Goal: Transaction & Acquisition: Book appointment/travel/reservation

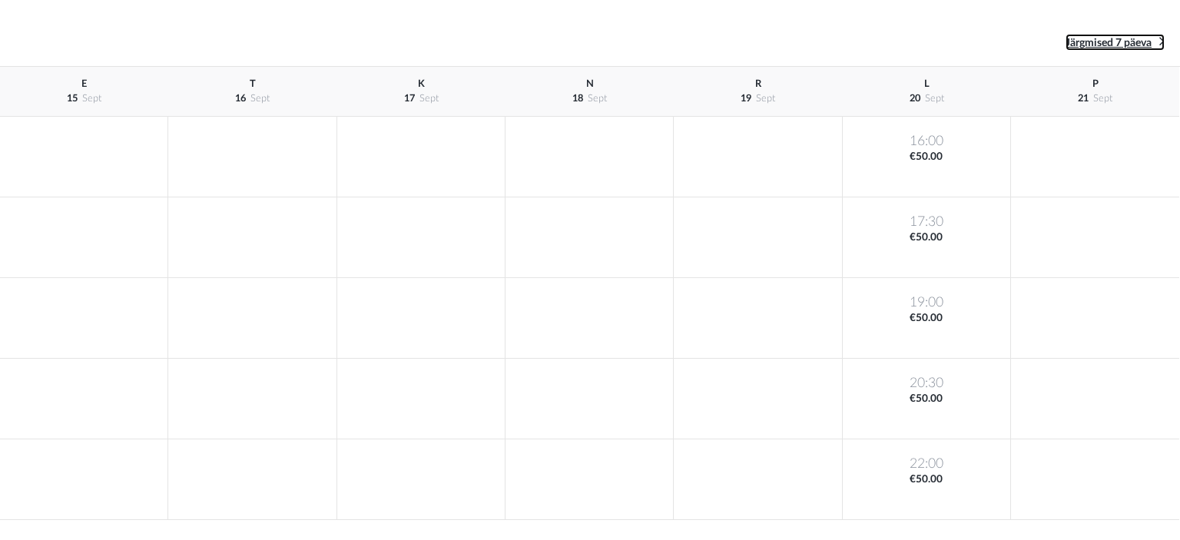
click at [1159, 45] on icon at bounding box center [1161, 41] width 5 height 15
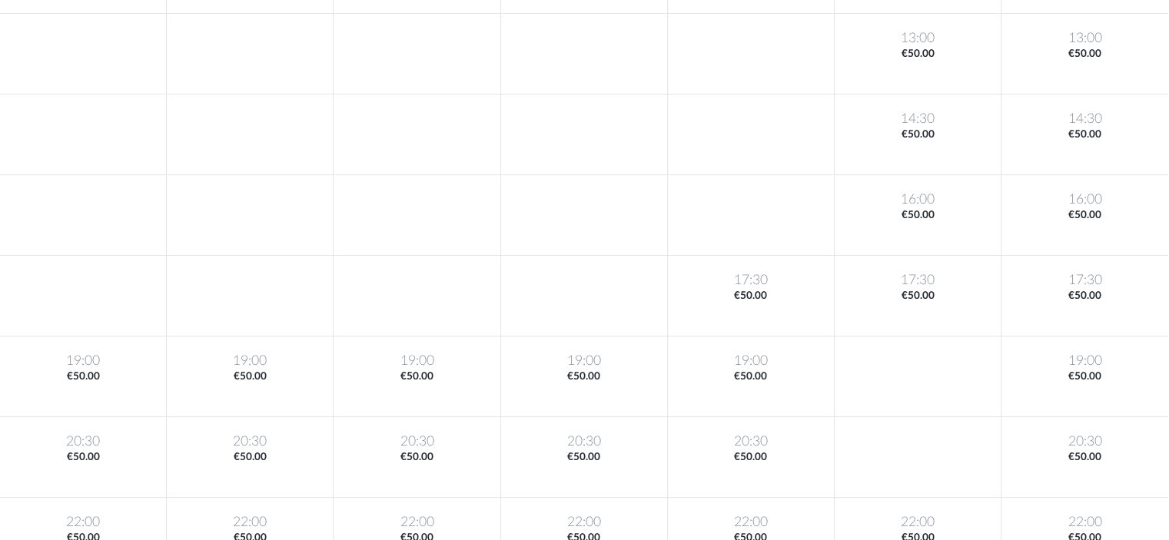
scroll to position [302, 0]
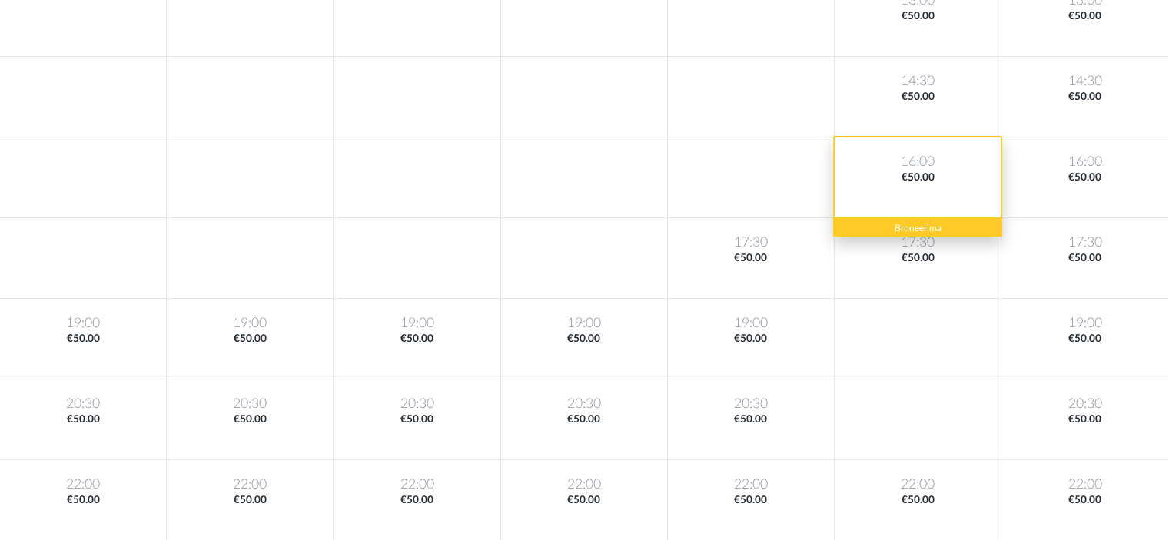
click at [879, 181] on div "16:00 €50.00" at bounding box center [917, 178] width 167 height 81
click at [924, 178] on div "16:00 €50.00" at bounding box center [917, 178] width 167 height 81
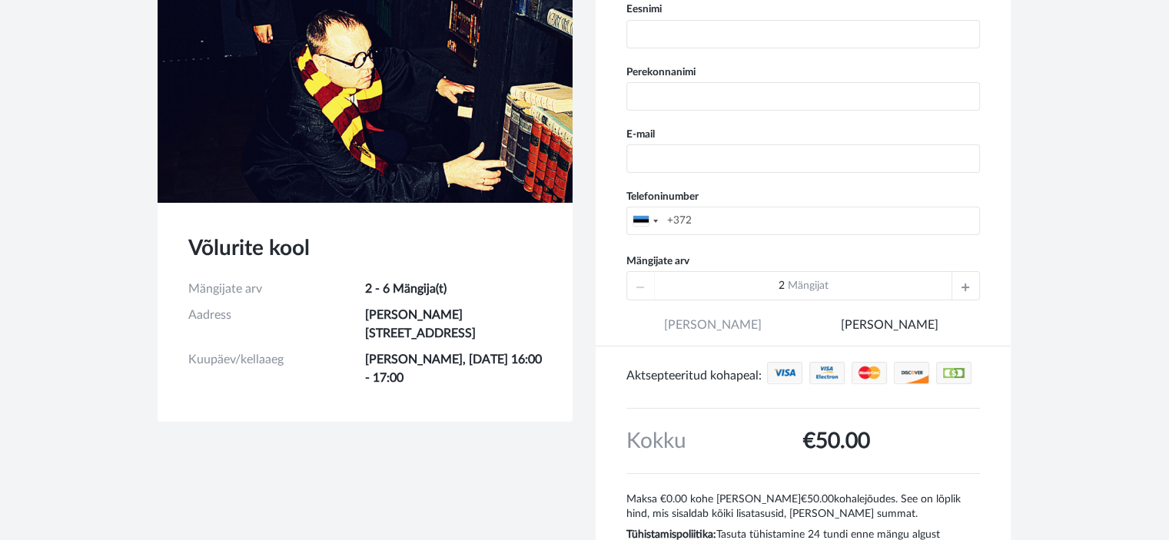
scroll to position [164, 0]
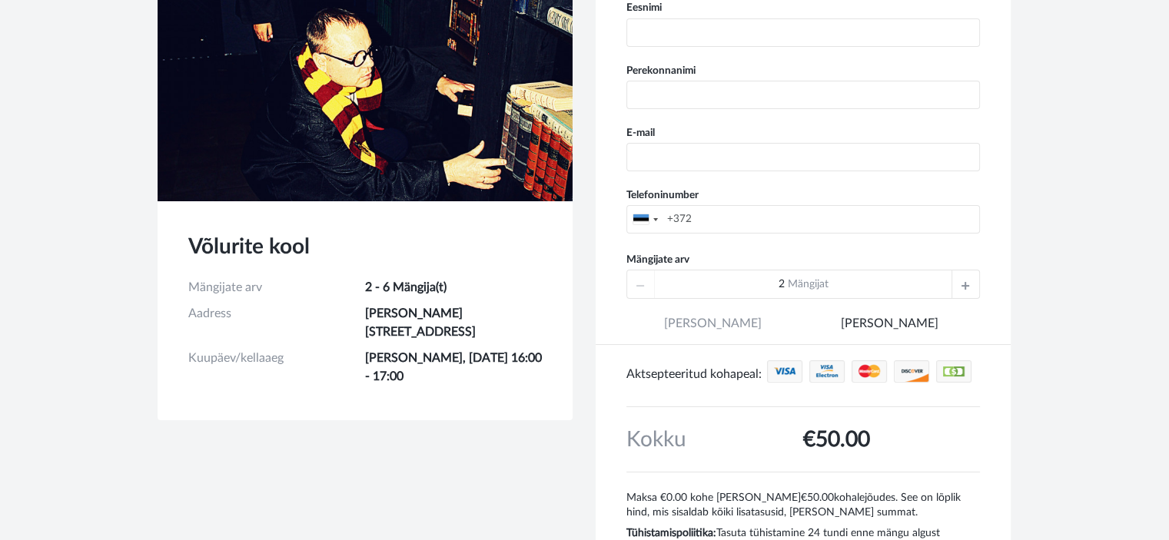
click at [966, 282] on icon at bounding box center [965, 284] width 8 height 28
click at [732, 327] on span "[PERSON_NAME]" at bounding box center [712, 330] width 173 height 30
click at [716, 321] on span "[PERSON_NAME]" at bounding box center [712, 330] width 173 height 30
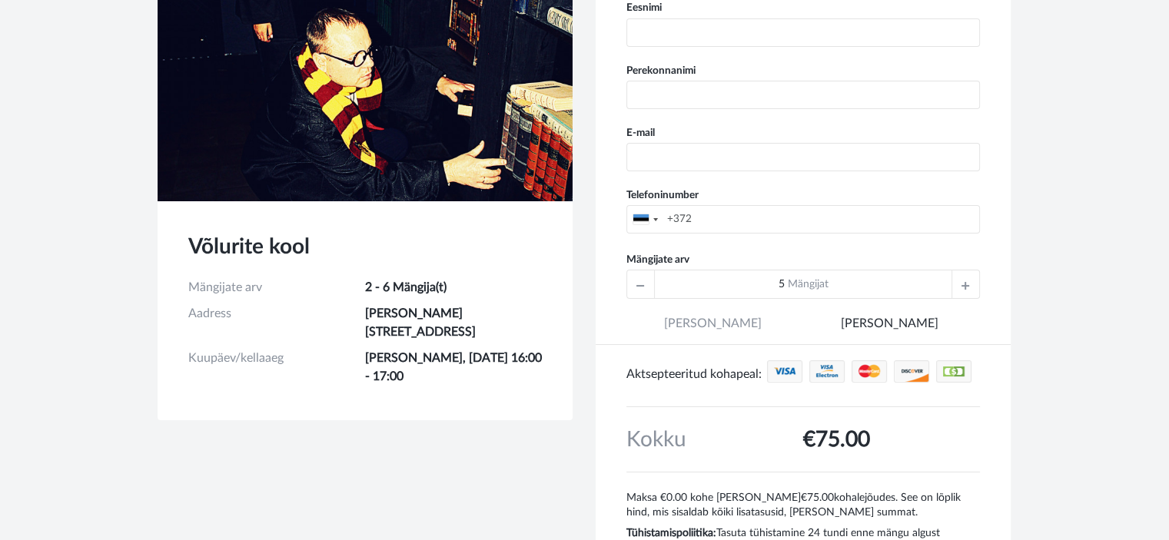
click at [716, 321] on span "[PERSON_NAME]" at bounding box center [712, 330] width 173 height 30
click at [725, 316] on span "[PERSON_NAME]" at bounding box center [712, 330] width 173 height 30
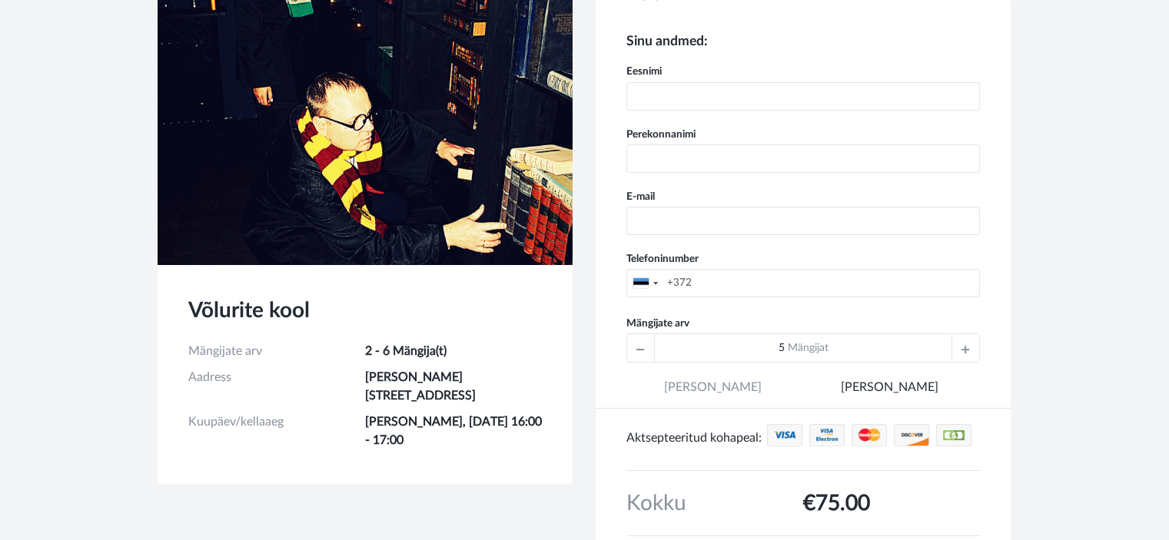
scroll to position [0, 0]
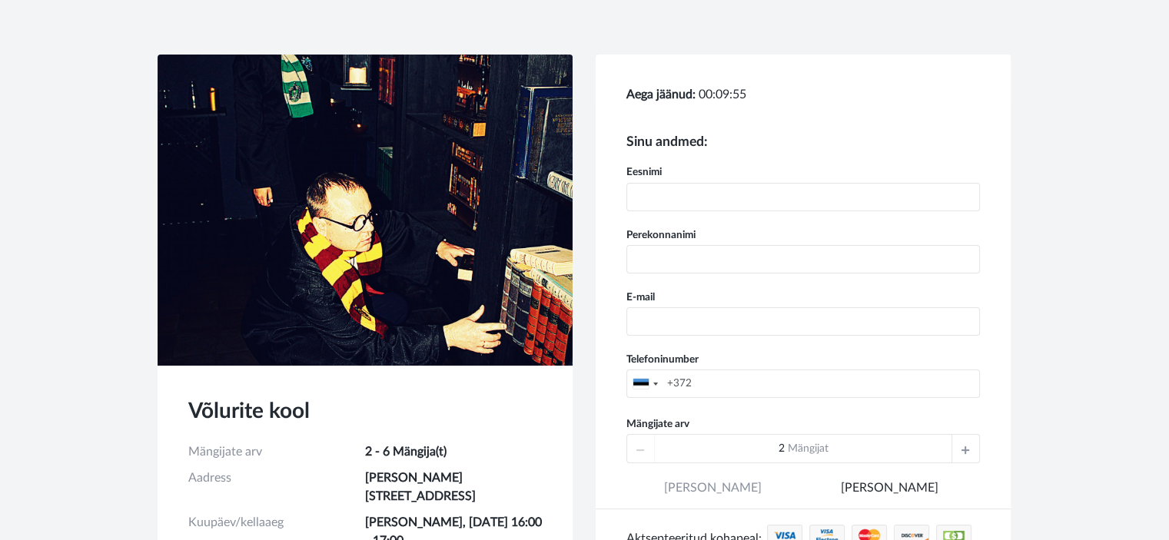
click at [752, 185] on input "text" at bounding box center [802, 197] width 353 height 28
type input "Maarjo"
type input "Mass"
click at [731, 317] on input "email" at bounding box center [802, 321] width 353 height 28
type input "[EMAIL_ADDRESS][DOMAIN_NAME]"
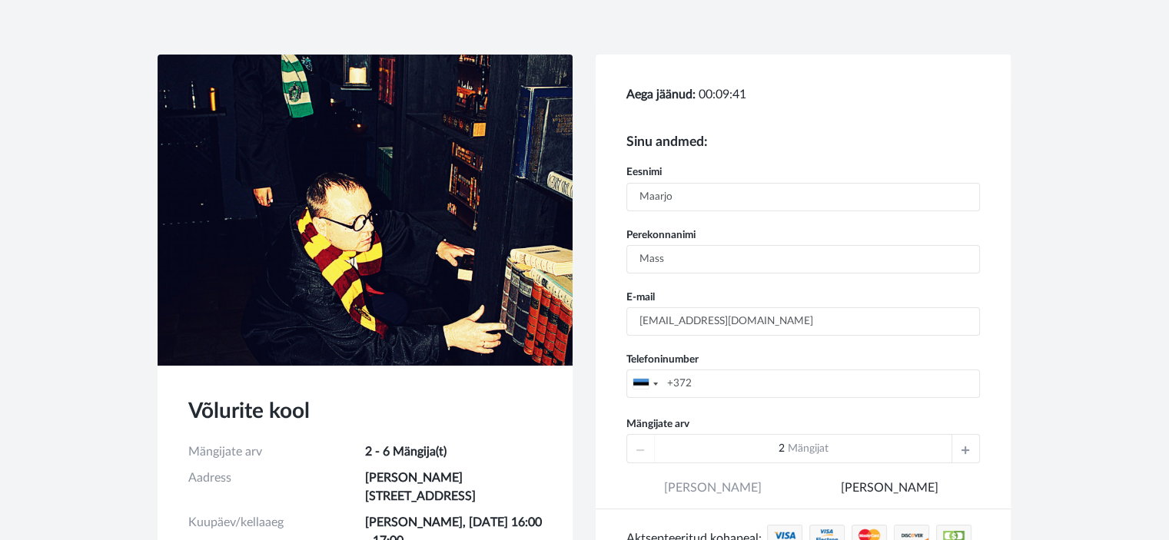
click at [741, 386] on input "+372" at bounding box center [802, 384] width 353 height 28
type input "[PHONE_NUMBER]"
click at [969, 453] on div at bounding box center [965, 449] width 28 height 28
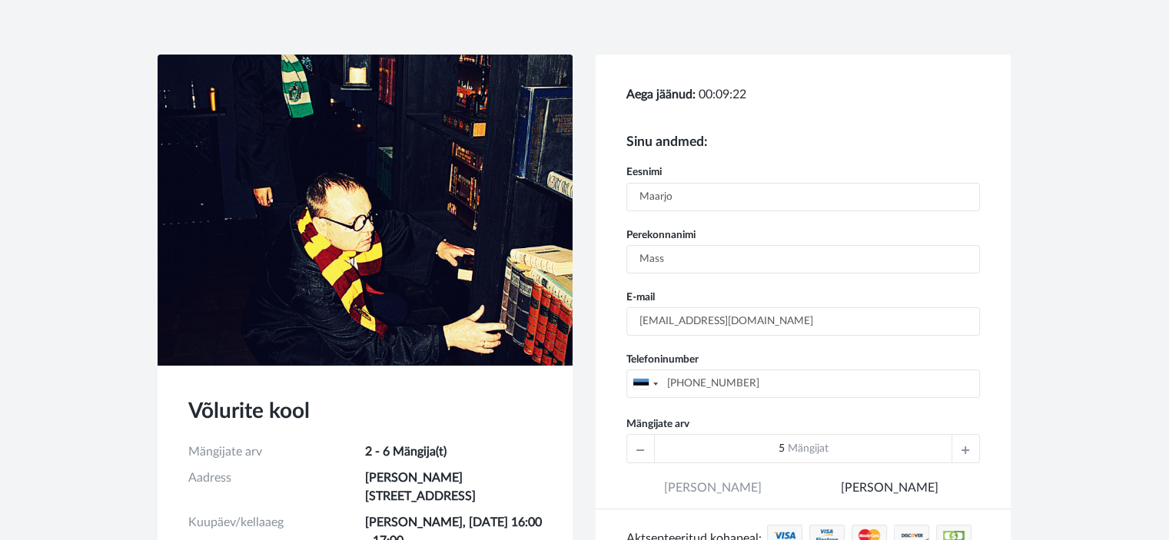
click at [1113, 250] on div "Võlurite kool Mängijate arv 2 - 6 Mängija(t) Aadress [STREET_ADDRESS] Kuupäev/k…" at bounding box center [584, 422] width 1169 height 845
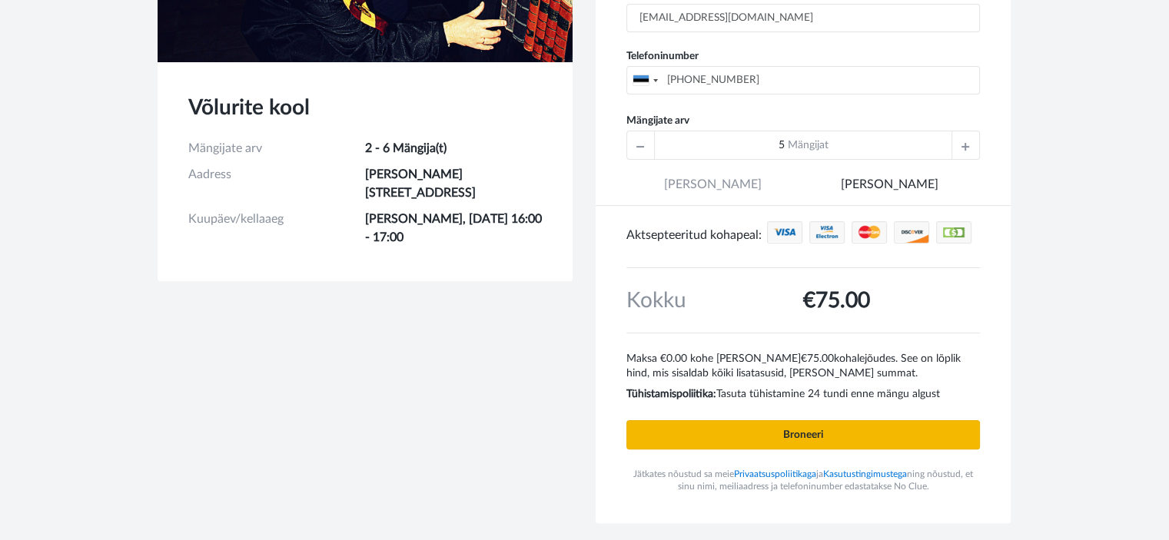
click at [837, 436] on input "Broneeri" at bounding box center [802, 434] width 353 height 29
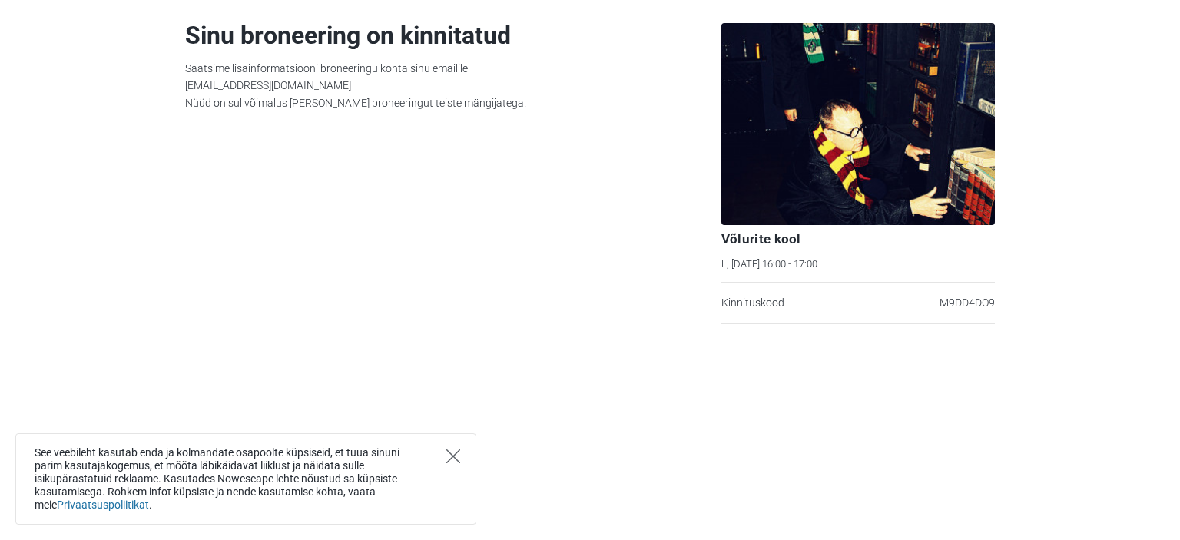
click at [449, 454] on icon "Close" at bounding box center [453, 456] width 14 height 14
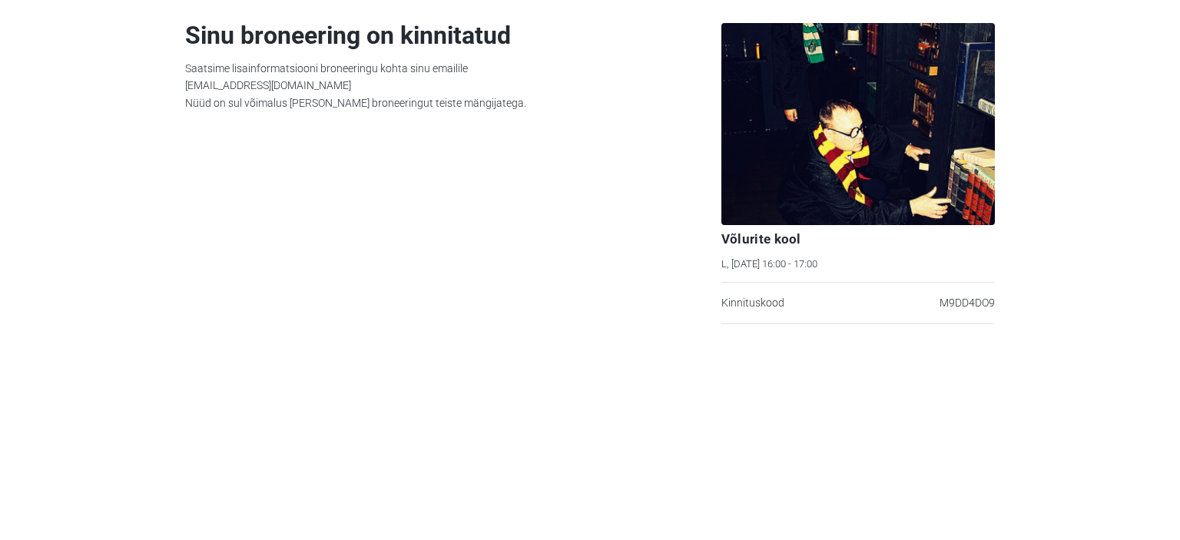
click at [588, 156] on div "Sinu broneering on kinnitatud Saatsime lisainformatsiooni broneeringu kohta sin…" at bounding box center [429, 162] width 500 height 324
click at [1076, 105] on section "Sinu broneering on kinnitatud Saatsime lisainformatsiooni broneeringu kohta sin…" at bounding box center [590, 270] width 1180 height 540
drag, startPoint x: 940, startPoint y: 303, endPoint x: 992, endPoint y: 311, distance: 52.9
click at [992, 311] on div "Kinnituskood M9DD4DO9" at bounding box center [858, 303] width 274 height 42
click at [1079, 307] on section "Sinu broneering on kinnitatud Saatsime lisainformatsiooni broneeringu kohta sin…" at bounding box center [590, 270] width 1180 height 540
